Goal: Task Accomplishment & Management: Use online tool/utility

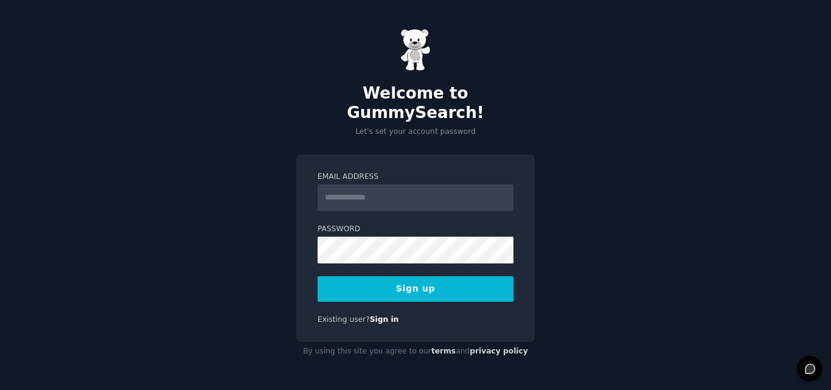
click at [408, 195] on input "Email Address" at bounding box center [416, 197] width 196 height 27
type input "**********"
click at [424, 276] on button "Sign up" at bounding box center [416, 289] width 196 height 26
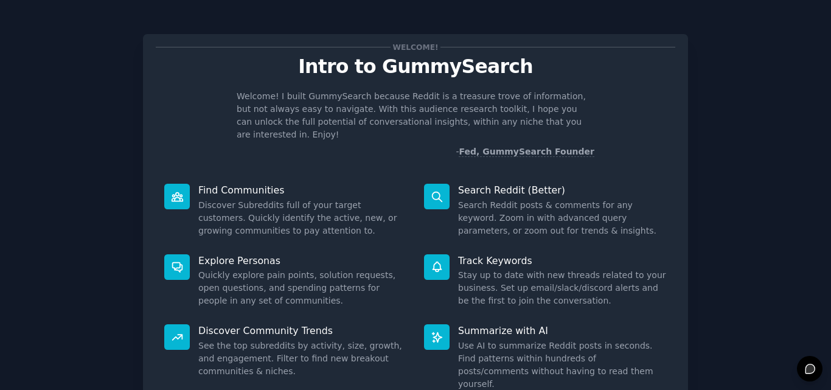
scroll to position [86, 0]
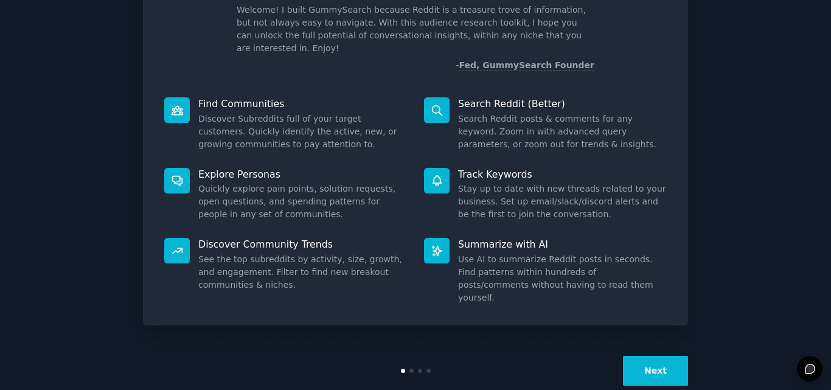
click at [652, 356] on button "Next" at bounding box center [655, 371] width 65 height 30
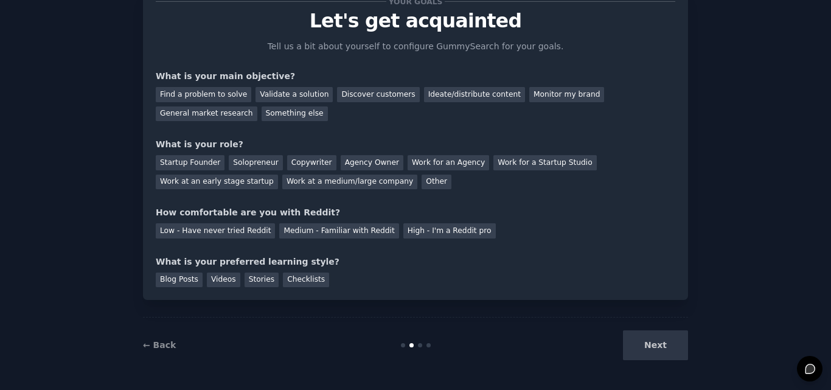
scroll to position [46, 0]
click at [652, 346] on div "Next" at bounding box center [597, 346] width 182 height 30
click at [371, 97] on div "Discover customers" at bounding box center [378, 94] width 82 height 15
click at [207, 164] on div "Startup Founder" at bounding box center [190, 162] width 69 height 15
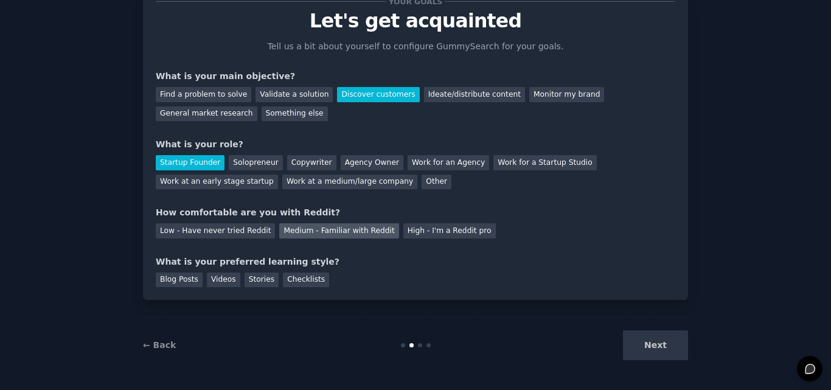
click at [338, 229] on div "Medium - Familiar with Reddit" at bounding box center [338, 230] width 119 height 15
click at [194, 282] on div "Blog Posts" at bounding box center [179, 280] width 47 height 15
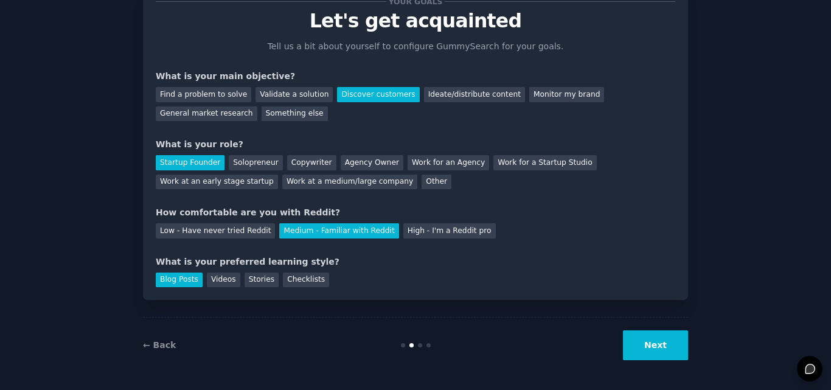
click at [668, 360] on button "Next" at bounding box center [655, 346] width 65 height 30
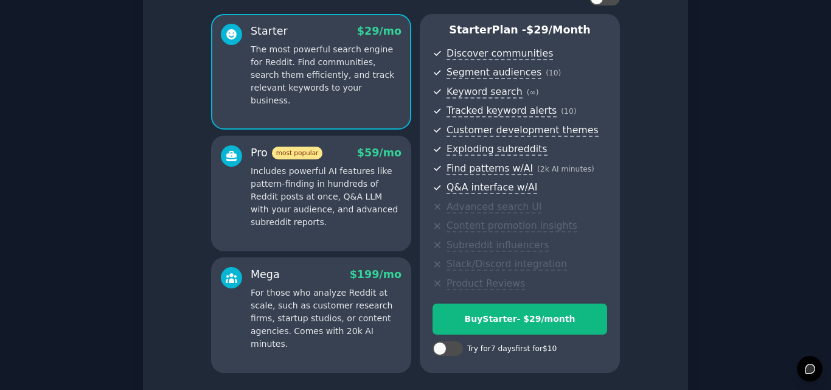
scroll to position [194, 0]
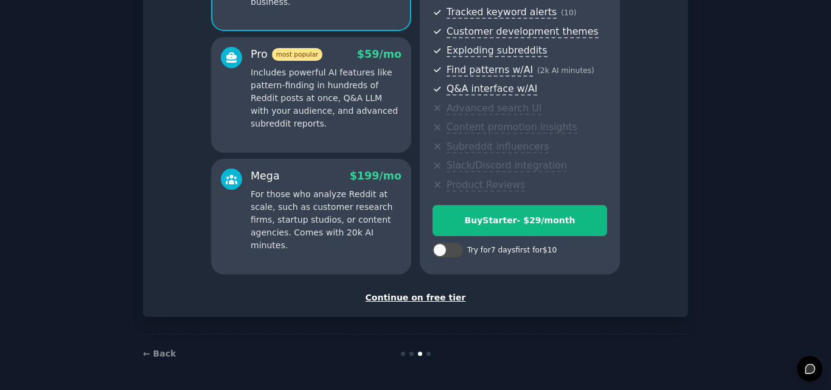
click at [430, 301] on div "Continue on free tier" at bounding box center [416, 298] width 520 height 13
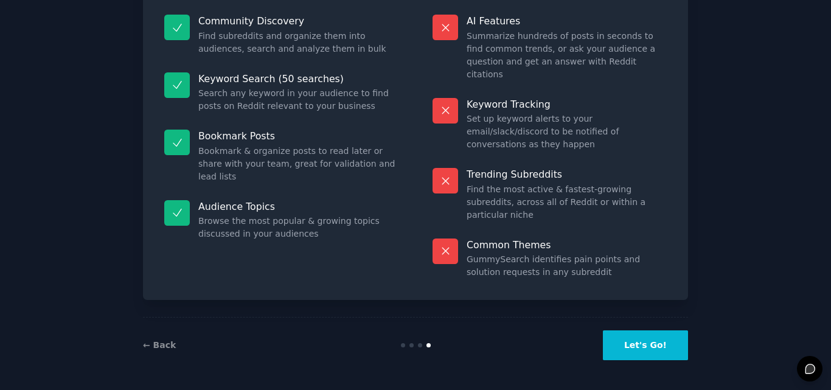
scroll to position [84, 0]
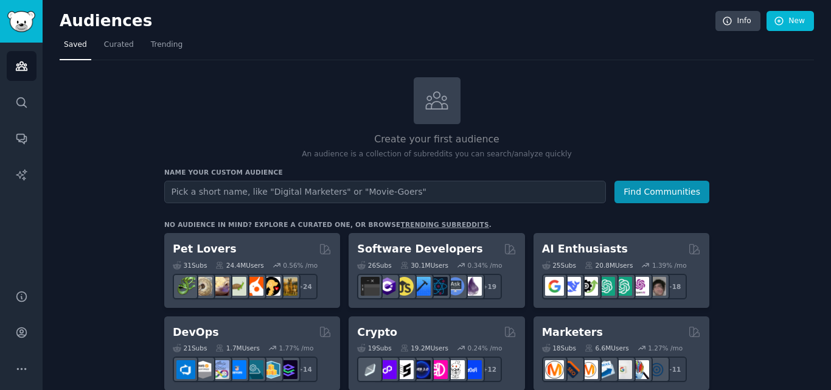
click at [510, 185] on input "text" at bounding box center [385, 192] width 442 height 23
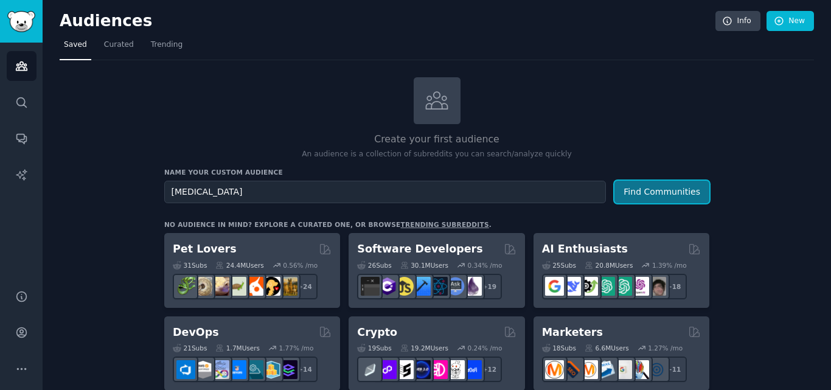
click at [623, 194] on button "Find Communities" at bounding box center [662, 192] width 95 height 23
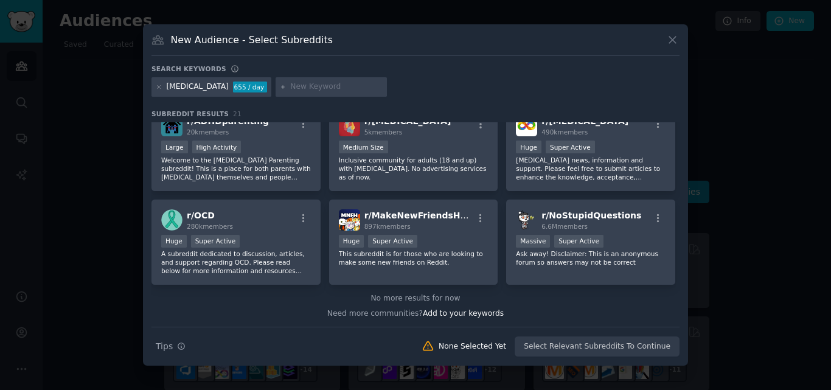
scroll to position [426, 0]
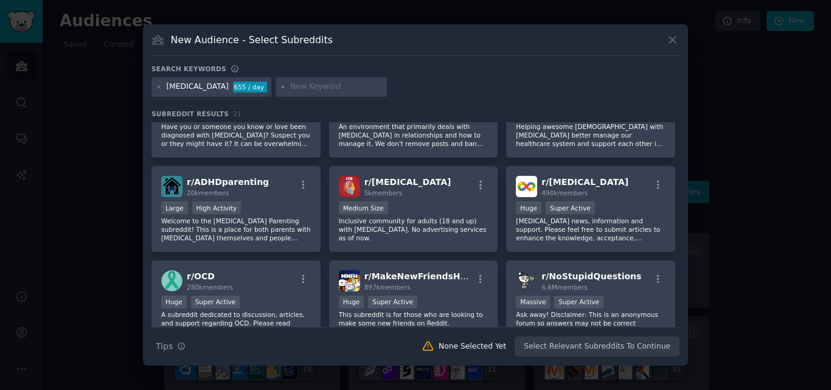
click at [671, 47] on div "New Audience - Select Subreddits" at bounding box center [416, 44] width 528 height 23
click at [673, 44] on icon at bounding box center [673, 39] width 13 height 13
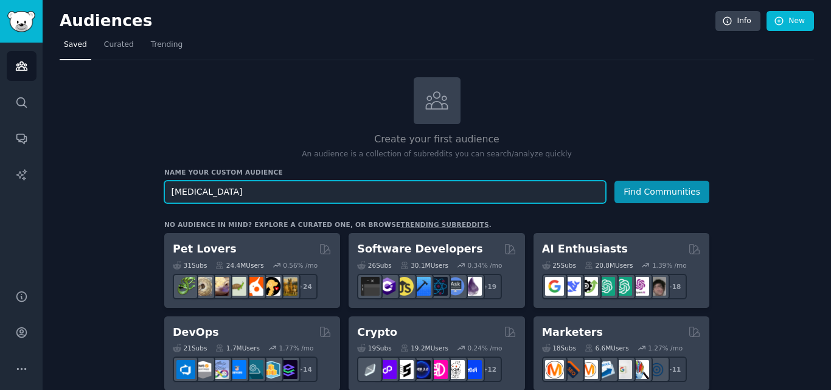
click at [219, 186] on input "adhd" at bounding box center [385, 192] width 442 height 23
type input "a"
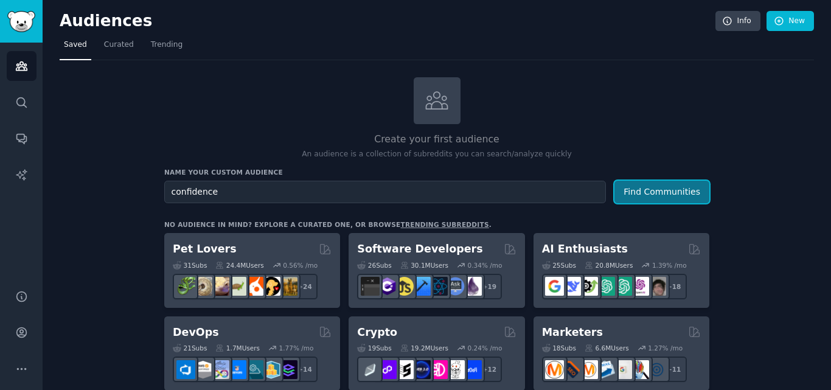
click at [635, 191] on button "Find Communities" at bounding box center [662, 192] width 95 height 23
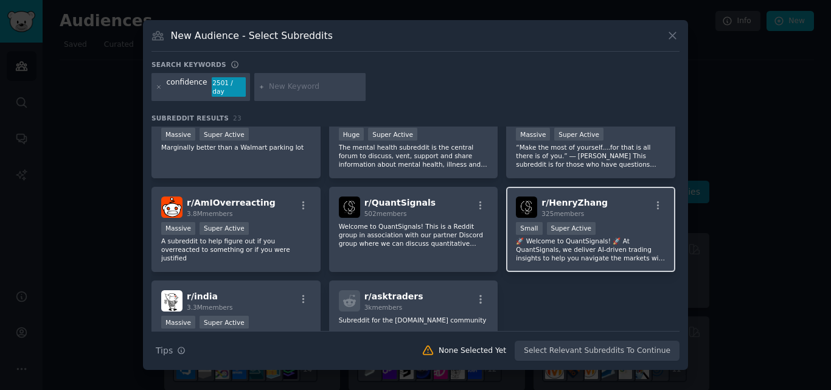
scroll to position [443, 0]
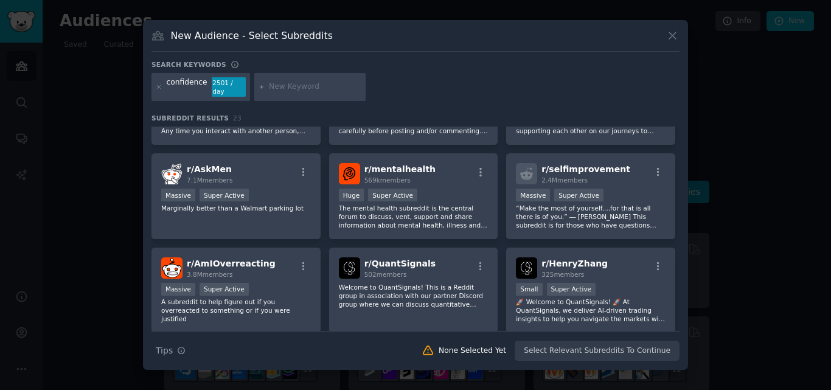
click at [667, 41] on icon at bounding box center [673, 35] width 13 height 13
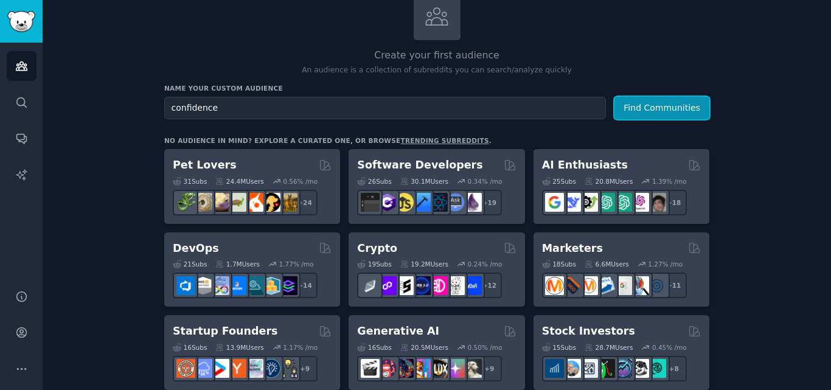
scroll to position [61, 0]
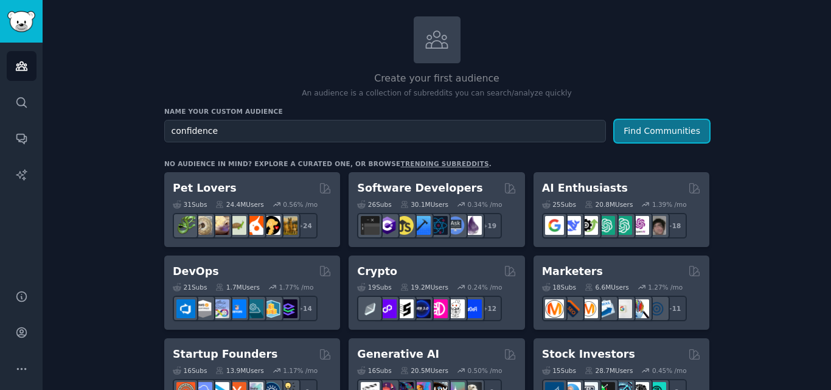
click at [647, 135] on button "Find Communities" at bounding box center [662, 131] width 95 height 23
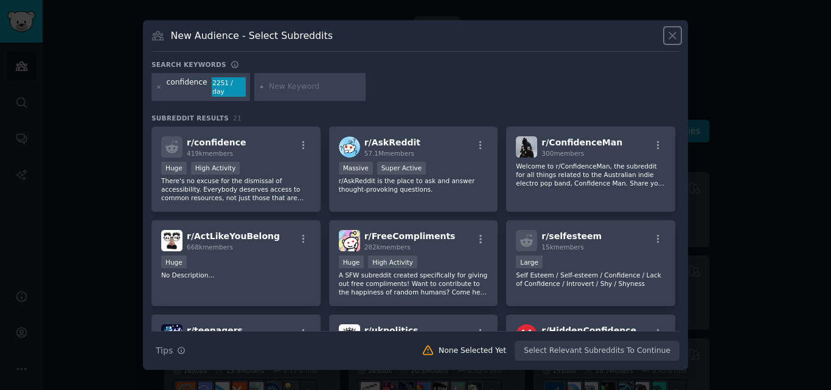
click at [668, 38] on icon at bounding box center [673, 35] width 13 height 13
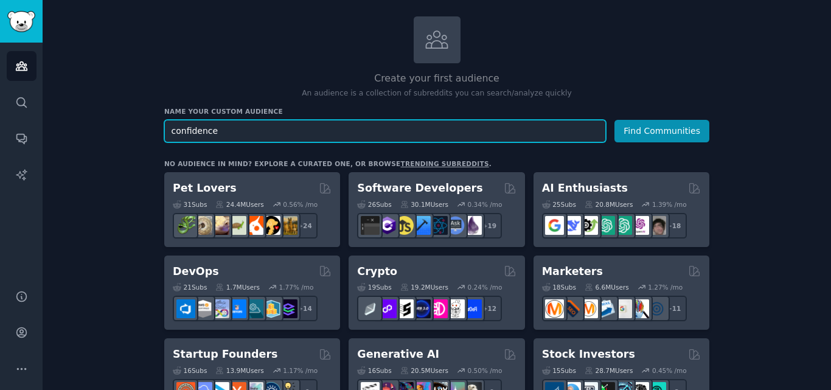
click at [411, 124] on input "confidence" at bounding box center [385, 131] width 442 height 23
type input "c"
type input "microskills"
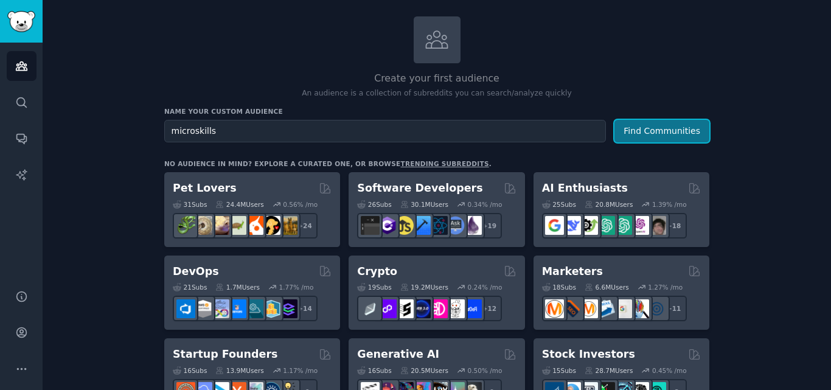
click at [662, 132] on button "Find Communities" at bounding box center [662, 131] width 95 height 23
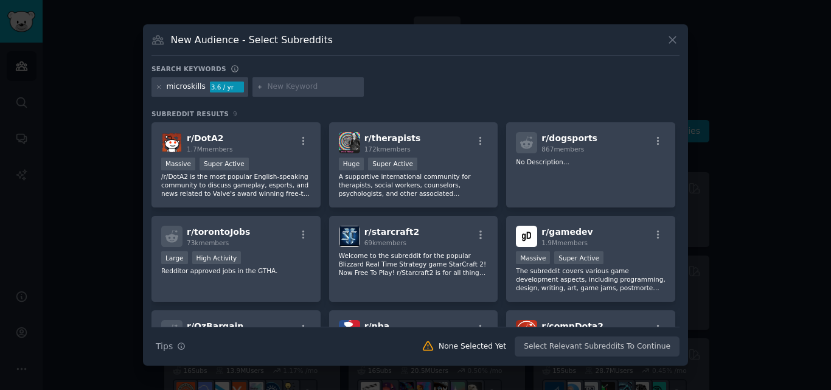
click at [155, 91] on div "microskills 3.6 / yr" at bounding box center [200, 86] width 97 height 19
click at [156, 88] on icon at bounding box center [159, 87] width 7 height 7
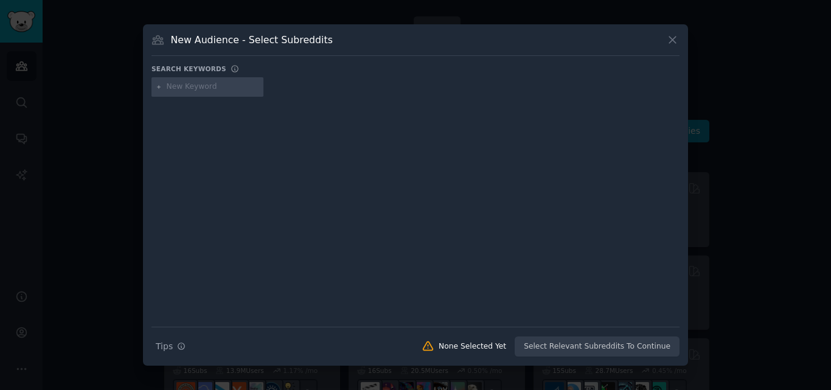
click at [200, 88] on input "text" at bounding box center [213, 87] width 93 height 11
click at [168, 89] on input "learning" at bounding box center [213, 87] width 93 height 11
type input "learning"
click at [160, 88] on icon at bounding box center [159, 87] width 7 height 7
click at [153, 91] on div "learning" at bounding box center [208, 86] width 112 height 19
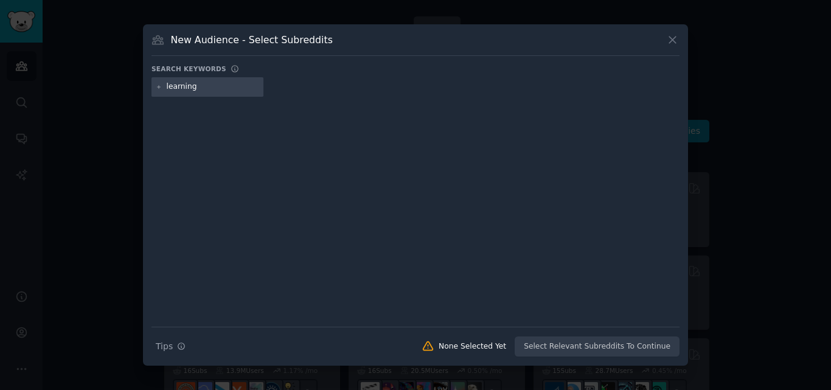
click at [207, 76] on div "Search keywords" at bounding box center [416, 71] width 528 height 13
click at [210, 83] on input "learning" at bounding box center [213, 87] width 93 height 11
click at [673, 35] on icon at bounding box center [673, 39] width 13 height 13
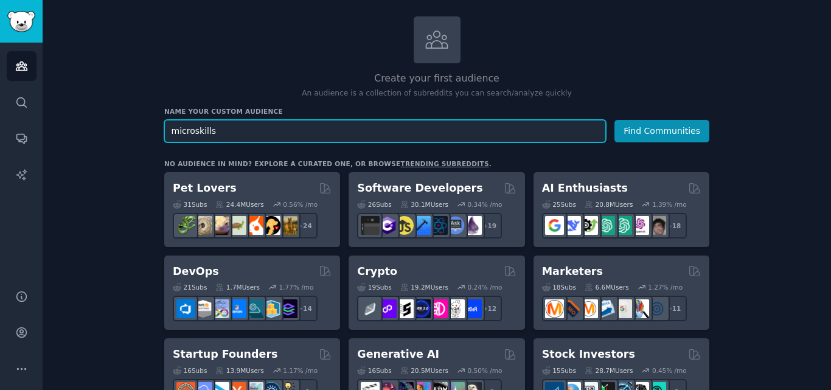
click at [363, 130] on input "microskills" at bounding box center [385, 131] width 442 height 23
type input "m"
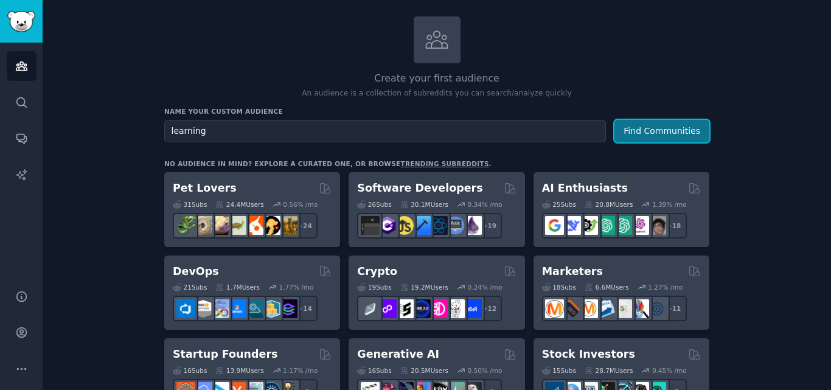
click at [685, 133] on button "Find Communities" at bounding box center [662, 131] width 95 height 23
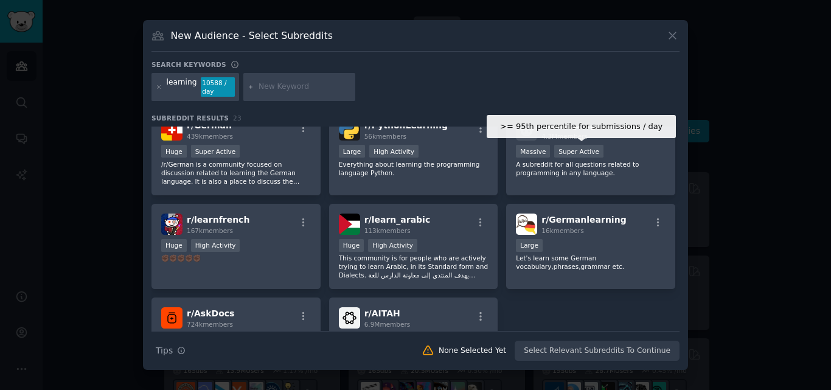
scroll to position [548, 0]
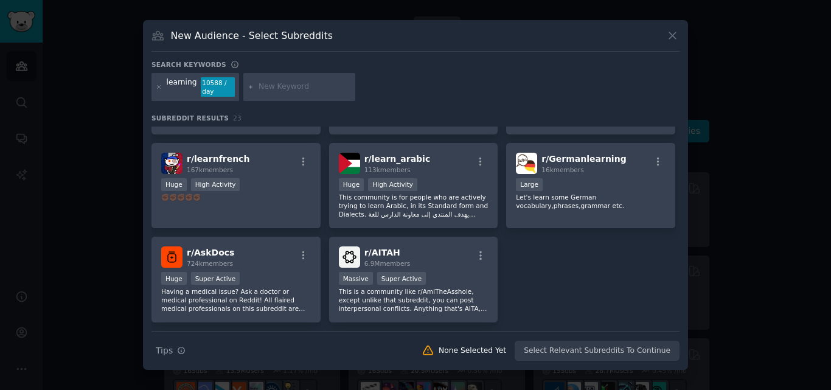
click at [155, 85] on div "learning 10588 / day" at bounding box center [196, 87] width 88 height 28
click at [667, 39] on icon at bounding box center [673, 35] width 13 height 13
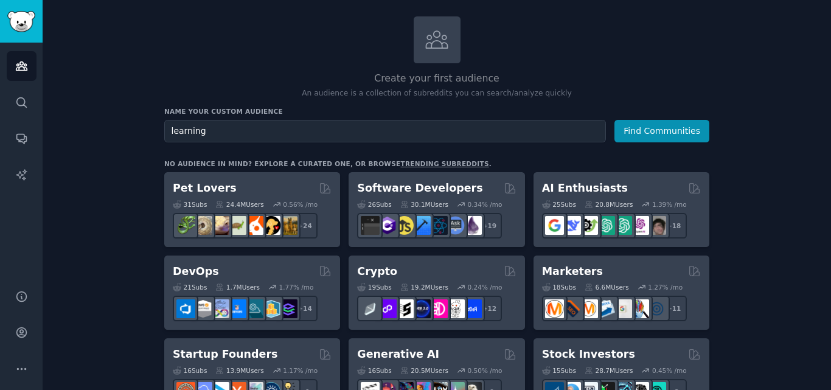
click at [371, 115] on div "Name your custom audience Audience Name learning Find Communities" at bounding box center [436, 124] width 545 height 35
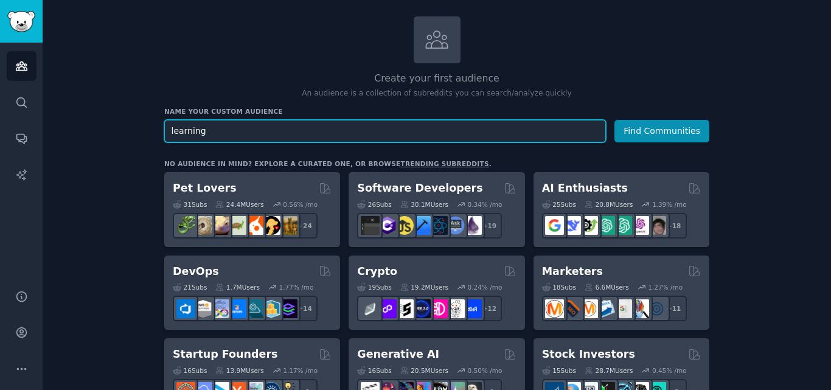
click at [365, 127] on input "learning" at bounding box center [385, 131] width 442 height 23
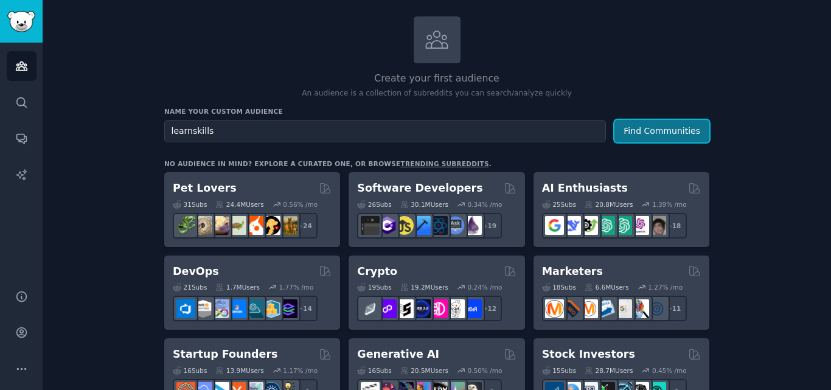
click at [676, 131] on button "Find Communities" at bounding box center [662, 131] width 95 height 23
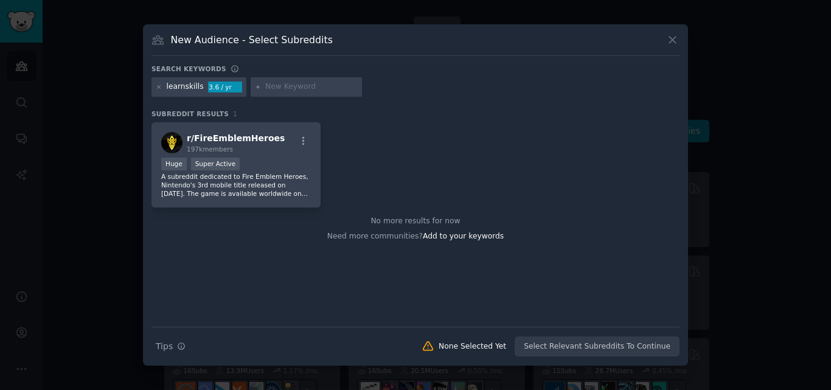
click at [681, 43] on div "New Audience - Select Subreddits Search keywords learnskills 3.6 / yr Subreddit…" at bounding box center [415, 194] width 545 height 341
click at [676, 41] on icon at bounding box center [673, 39] width 13 height 13
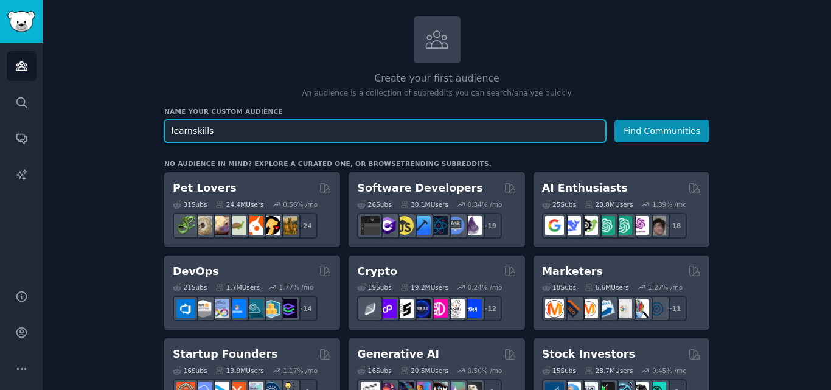
click at [407, 132] on input "learnskills" at bounding box center [385, 131] width 442 height 23
type input "l"
type input "d"
